Goal: Task Accomplishment & Management: Complete application form

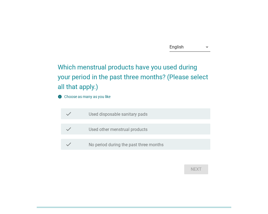
click at [194, 44] on div "English" at bounding box center [186, 47] width 33 height 9
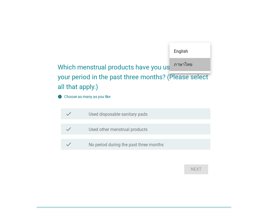
click at [187, 67] on div "ภาษาไทย" at bounding box center [190, 64] width 32 height 7
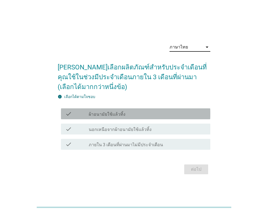
click at [112, 113] on label "ผ้าอนามัยใช้แล้วทิ้ง" at bounding box center [107, 114] width 37 height 5
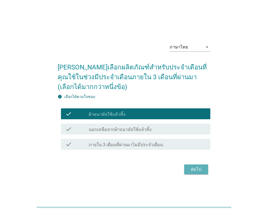
drag, startPoint x: 194, startPoint y: 169, endPoint x: 190, endPoint y: 181, distance: 12.6
click at [194, 169] on div "ต่อไป" at bounding box center [196, 169] width 15 height 7
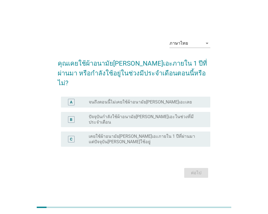
drag, startPoint x: 139, startPoint y: 116, endPoint x: 149, endPoint y: 119, distance: 10.6
click at [139, 116] on label "ปัจจุบันกำลังใช้ผ้าอนามัย[PERSON_NAME]เอะในช่วงที่มีประจำเดือน" at bounding box center [145, 119] width 113 height 11
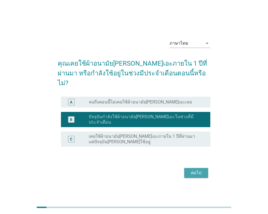
click at [192, 170] on div "ต่อไป" at bounding box center [196, 173] width 15 height 7
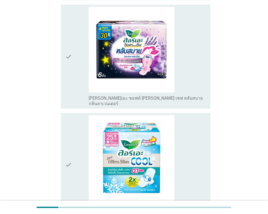
scroll to position [708, 0]
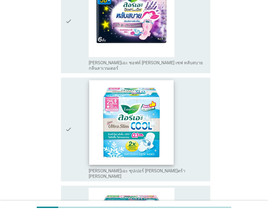
click at [137, 93] on img at bounding box center [131, 122] width 85 height 85
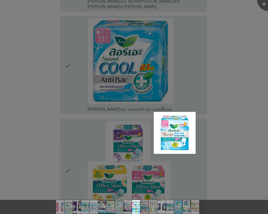
scroll to position [1334, 0]
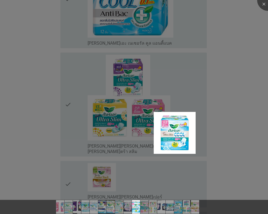
click at [193, 185] on div at bounding box center [134, 107] width 268 height 214
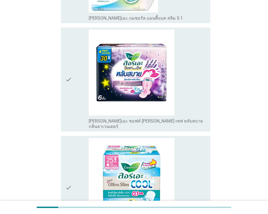
scroll to position [708, 0]
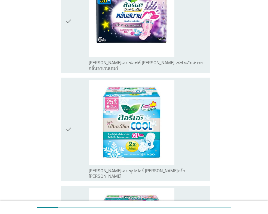
click at [67, 96] on icon "check" at bounding box center [68, 129] width 7 height 99
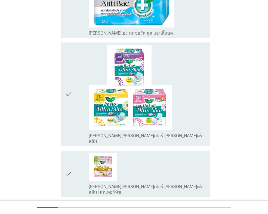
scroll to position [1351, 0]
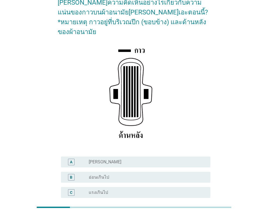
scroll to position [82, 0]
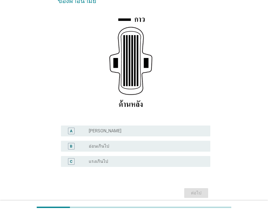
drag, startPoint x: 115, startPoint y: 135, endPoint x: 133, endPoint y: 137, distance: 17.9
click at [115, 143] on div "radio_button_unchecked อ่อนเกินไป" at bounding box center [145, 145] width 113 height 5
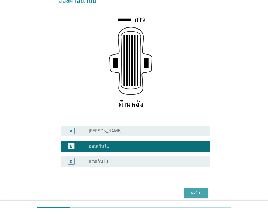
click at [194, 190] on div "ต่อไป" at bounding box center [196, 193] width 15 height 7
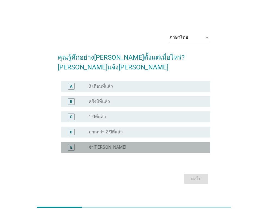
drag, startPoint x: 115, startPoint y: 141, endPoint x: 171, endPoint y: 151, distance: 57.2
click at [115, 145] on div "radio_button_unchecked จำ[PERSON_NAME]" at bounding box center [145, 147] width 113 height 5
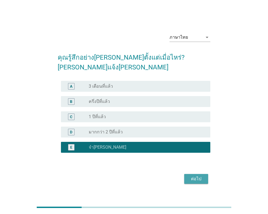
drag, startPoint x: 191, startPoint y: 173, endPoint x: 196, endPoint y: 175, distance: 5.8
click at [191, 176] on div "ต่อไป" at bounding box center [196, 179] width 15 height 7
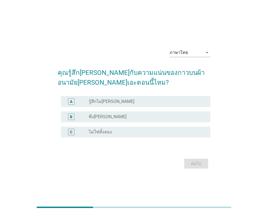
drag, startPoint x: 113, startPoint y: 116, endPoint x: 174, endPoint y: 144, distance: 67.2
click at [113, 116] on div "radio_button_unchecked พึง[PERSON_NAME]" at bounding box center [145, 116] width 113 height 5
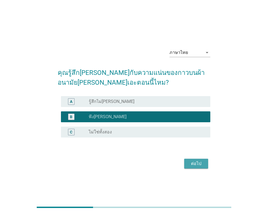
click at [192, 164] on div "ต่อไป" at bounding box center [196, 163] width 15 height 7
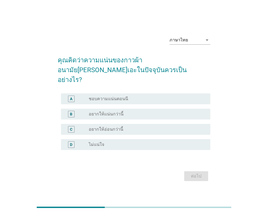
click at [121, 111] on div "radio_button_unchecked อยากให้แน่นกว่านี้" at bounding box center [145, 113] width 113 height 5
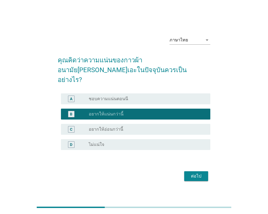
click at [116, 96] on label "ชอบความแน่นตอนนี" at bounding box center [108, 98] width 39 height 5
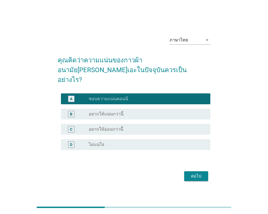
click at [192, 173] on div "ต่อไป" at bounding box center [196, 176] width 15 height 7
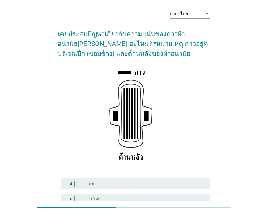
scroll to position [80, 0]
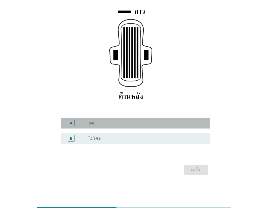
click at [125, 118] on div "A radio_button_unchecked เคย" at bounding box center [135, 123] width 149 height 11
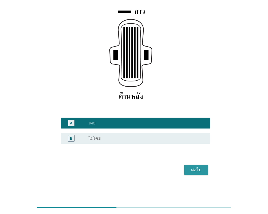
drag, startPoint x: 194, startPoint y: 167, endPoint x: 194, endPoint y: 172, distance: 5.2
click at [194, 168] on div "ต่อไป" at bounding box center [196, 170] width 15 height 7
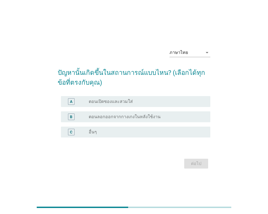
click at [138, 102] on div "radio_button_unchecked ตอนเปิดซองและสวมใส่" at bounding box center [145, 101] width 113 height 5
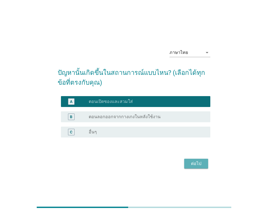
drag, startPoint x: 193, startPoint y: 163, endPoint x: 191, endPoint y: 169, distance: 6.4
click at [193, 163] on div "ต่อไป" at bounding box center [196, 163] width 15 height 7
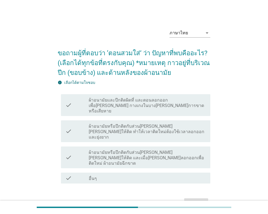
click at [77, 175] on div "check" at bounding box center [76, 178] width 23 height 7
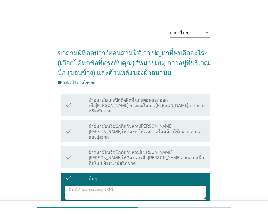
click at [80, 104] on div "check" at bounding box center [76, 104] width 23 height 17
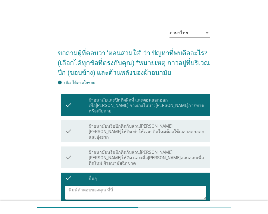
click at [69, 175] on icon "check" at bounding box center [68, 178] width 7 height 7
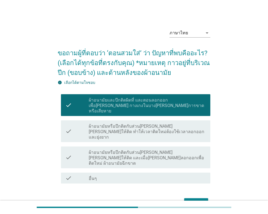
click at [193, 200] on div "ต่อไป" at bounding box center [196, 203] width 15 height 7
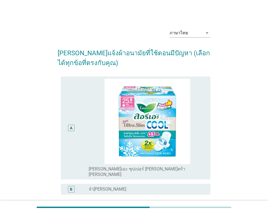
click at [70, 125] on div "A" at bounding box center [71, 128] width 2 height 6
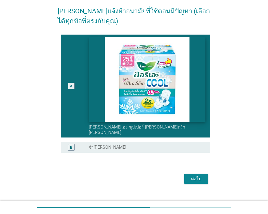
scroll to position [45, 0]
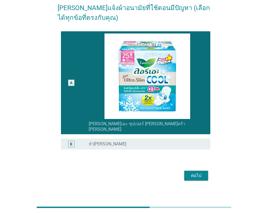
click at [202, 172] on div "ต่อไป" at bounding box center [196, 175] width 15 height 7
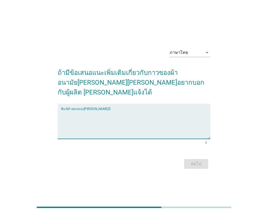
click at [185, 110] on textarea "พิมพ์คำตอบของคุณ ที่นี่" at bounding box center [135, 124] width 149 height 29
type textarea ".."
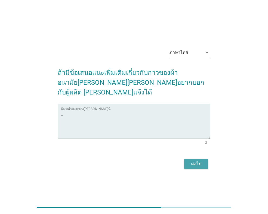
click at [205, 162] on button "ต่อไป" at bounding box center [196, 164] width 24 height 10
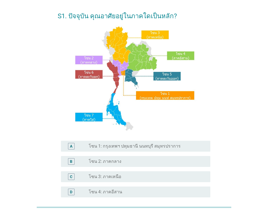
scroll to position [54, 0]
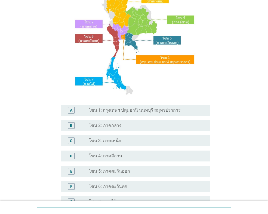
drag, startPoint x: 108, startPoint y: 155, endPoint x: 113, endPoint y: 157, distance: 6.4
click at [108, 155] on label "โซน 4: ภาคอีสาน" at bounding box center [105, 155] width 33 height 5
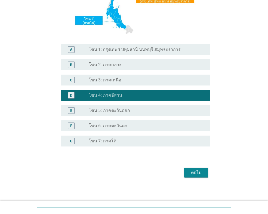
scroll to position [118, 0]
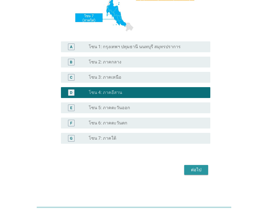
click at [187, 172] on button "ต่อไป" at bounding box center [196, 170] width 24 height 10
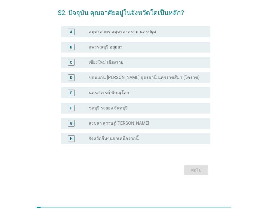
scroll to position [0, 0]
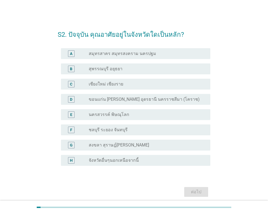
click at [124, 100] on label "ขอนแก่น อุบลราชธานี อุดรธานี นครราชสีมา (โคราช)" at bounding box center [144, 99] width 111 height 5
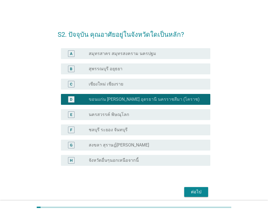
click at [194, 195] on button "ต่อไป" at bounding box center [196, 192] width 24 height 10
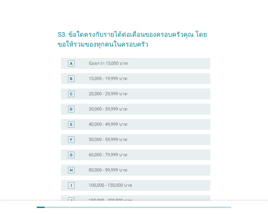
click at [141, 109] on div "radio_button_unchecked 30,000 - 39,999 บาท" at bounding box center [145, 108] width 113 height 5
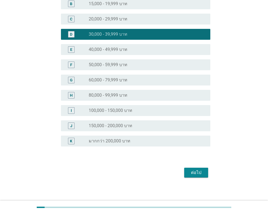
scroll to position [77, 0]
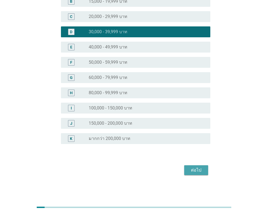
click at [199, 171] on div "ต่อไป" at bounding box center [196, 170] width 15 height 7
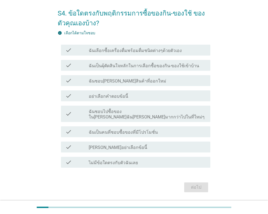
scroll to position [27, 0]
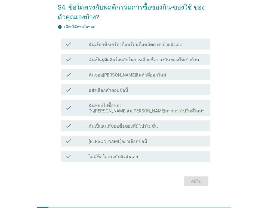
click at [136, 124] on label "ฉันเป็นคนที่ชอบซื้อของที่มีโปรโมชั่น" at bounding box center [123, 126] width 69 height 5
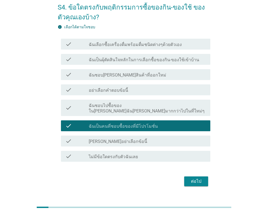
click at [193, 178] on div "ต่อไป" at bounding box center [196, 181] width 15 height 7
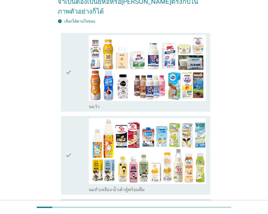
scroll to position [82, 0]
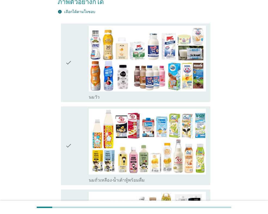
click at [66, 53] on icon "check" at bounding box center [68, 63] width 7 height 74
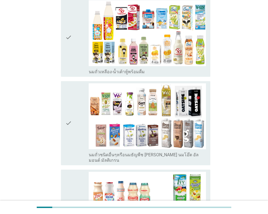
scroll to position [191, 0]
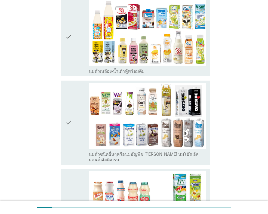
click at [67, 29] on icon "check" at bounding box center [68, 37] width 7 height 74
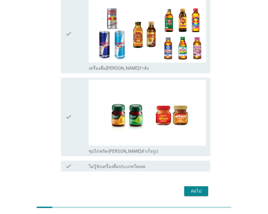
scroll to position [1118, 0]
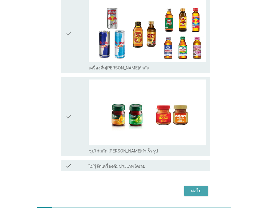
click at [194, 188] on div "ต่อไป" at bounding box center [196, 191] width 15 height 7
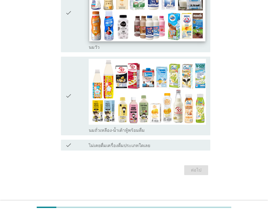
scroll to position [0, 0]
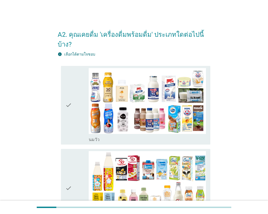
click at [69, 95] on icon "check" at bounding box center [68, 105] width 7 height 74
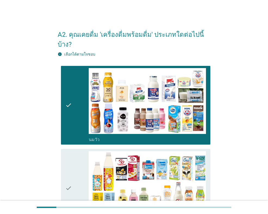
click at [69, 177] on icon "check" at bounding box center [68, 188] width 7 height 74
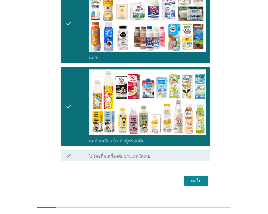
scroll to position [82, 0]
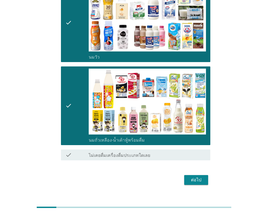
click at [201, 177] on div "ต่อไป" at bounding box center [196, 180] width 15 height 7
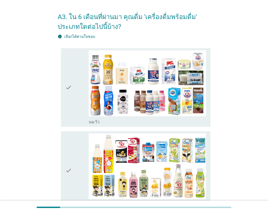
scroll to position [27, 0]
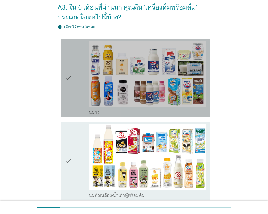
drag, startPoint x: 67, startPoint y: 76, endPoint x: 69, endPoint y: 136, distance: 59.9
click at [67, 77] on icon "check" at bounding box center [68, 78] width 7 height 74
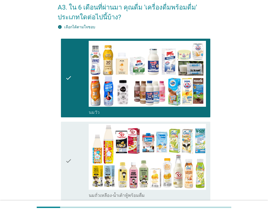
click at [67, 159] on icon "check" at bounding box center [68, 161] width 7 height 74
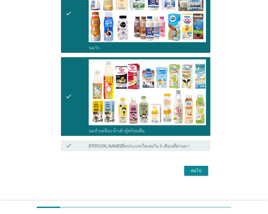
scroll to position [92, 0]
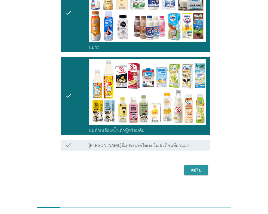
click at [199, 171] on div "ต่อไป" at bounding box center [196, 170] width 15 height 7
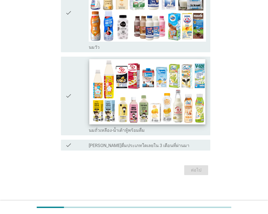
scroll to position [0, 0]
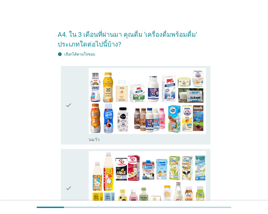
click at [64, 104] on div "check check_box_outline_blank นมวัว" at bounding box center [135, 105] width 149 height 79
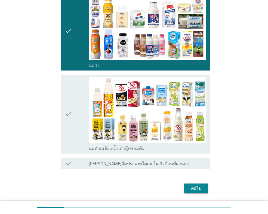
scroll to position [82, 0]
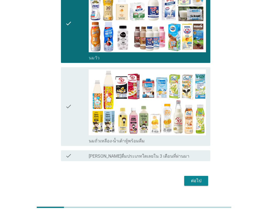
click at [68, 109] on icon "check" at bounding box center [68, 106] width 7 height 74
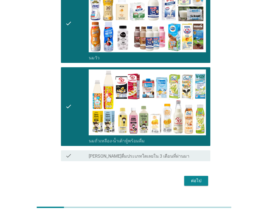
click at [195, 181] on div "ต่อไป" at bounding box center [196, 180] width 15 height 7
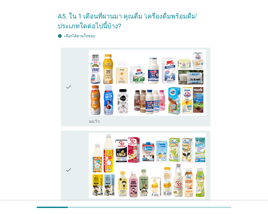
scroll to position [27, 0]
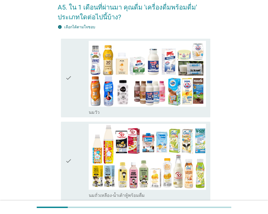
drag, startPoint x: 67, startPoint y: 77, endPoint x: 67, endPoint y: 100, distance: 23.1
click at [67, 79] on icon "check" at bounding box center [68, 78] width 7 height 74
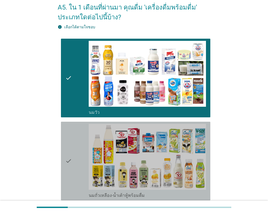
click at [68, 158] on icon "check" at bounding box center [68, 161] width 7 height 74
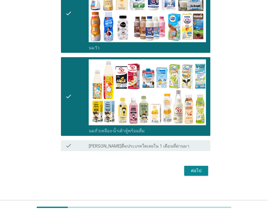
scroll to position [92, 0]
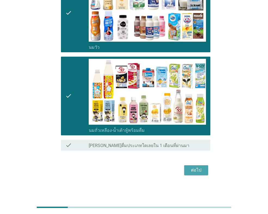
click at [199, 168] on div "ต่อไป" at bounding box center [196, 170] width 15 height 7
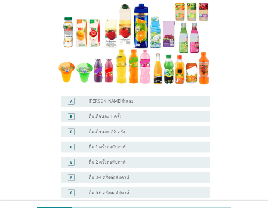
scroll to position [109, 0]
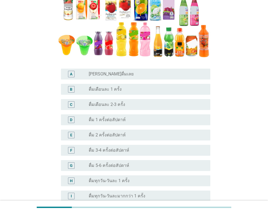
click at [72, 88] on div "B" at bounding box center [71, 89] width 2 height 6
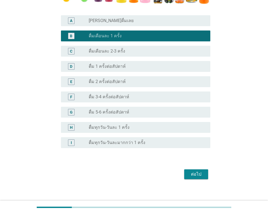
scroll to position [166, 0]
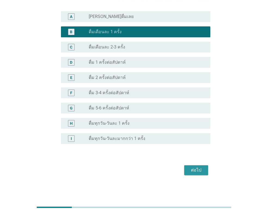
drag, startPoint x: 192, startPoint y: 171, endPoint x: 186, endPoint y: 176, distance: 7.9
click at [192, 171] on div "ต่อไป" at bounding box center [196, 170] width 15 height 7
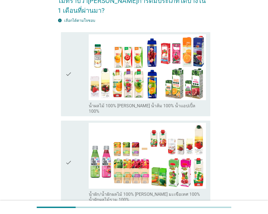
scroll to position [82, 0]
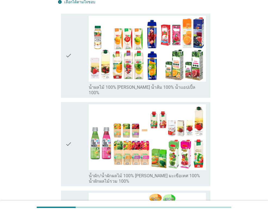
click at [70, 129] on icon "check" at bounding box center [68, 144] width 7 height 80
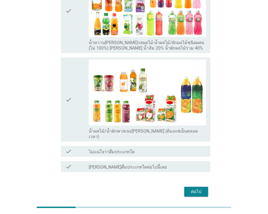
scroll to position [304, 0]
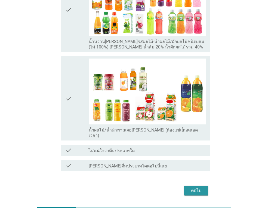
drag, startPoint x: 194, startPoint y: 167, endPoint x: 195, endPoint y: 173, distance: 5.7
click at [194, 187] on div "ต่อไป" at bounding box center [196, 190] width 15 height 7
